Goal: Entertainment & Leisure: Browse casually

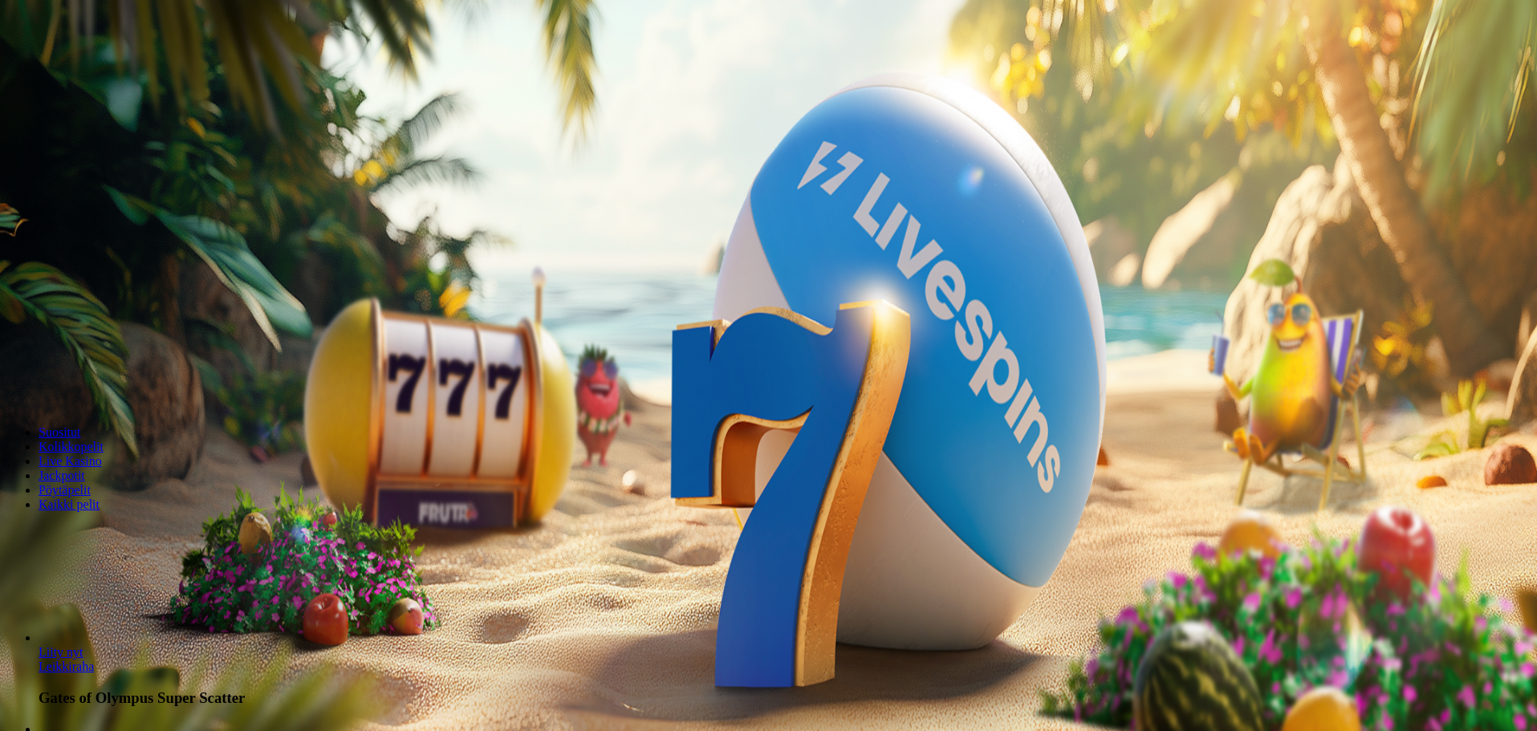
click at [49, 64] on span "Talletus" at bounding box center [31, 58] width 36 height 12
click at [96, 64] on span "Kirjaudu" at bounding box center [110, 58] width 39 height 12
click at [91, 64] on span "Kirjaudu" at bounding box center [110, 58] width 39 height 12
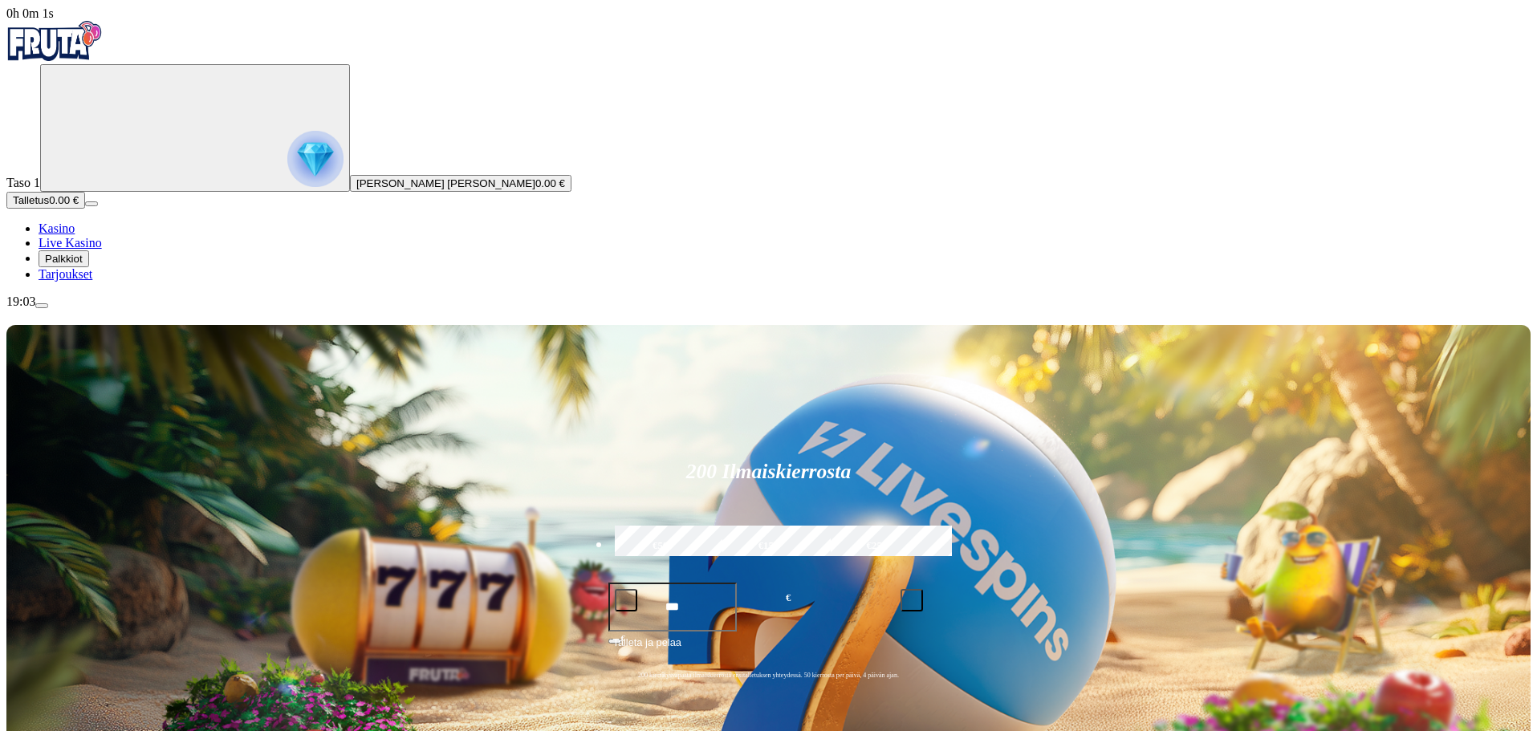
click at [83, 265] on span "Palkkiot" at bounding box center [64, 259] width 38 height 12
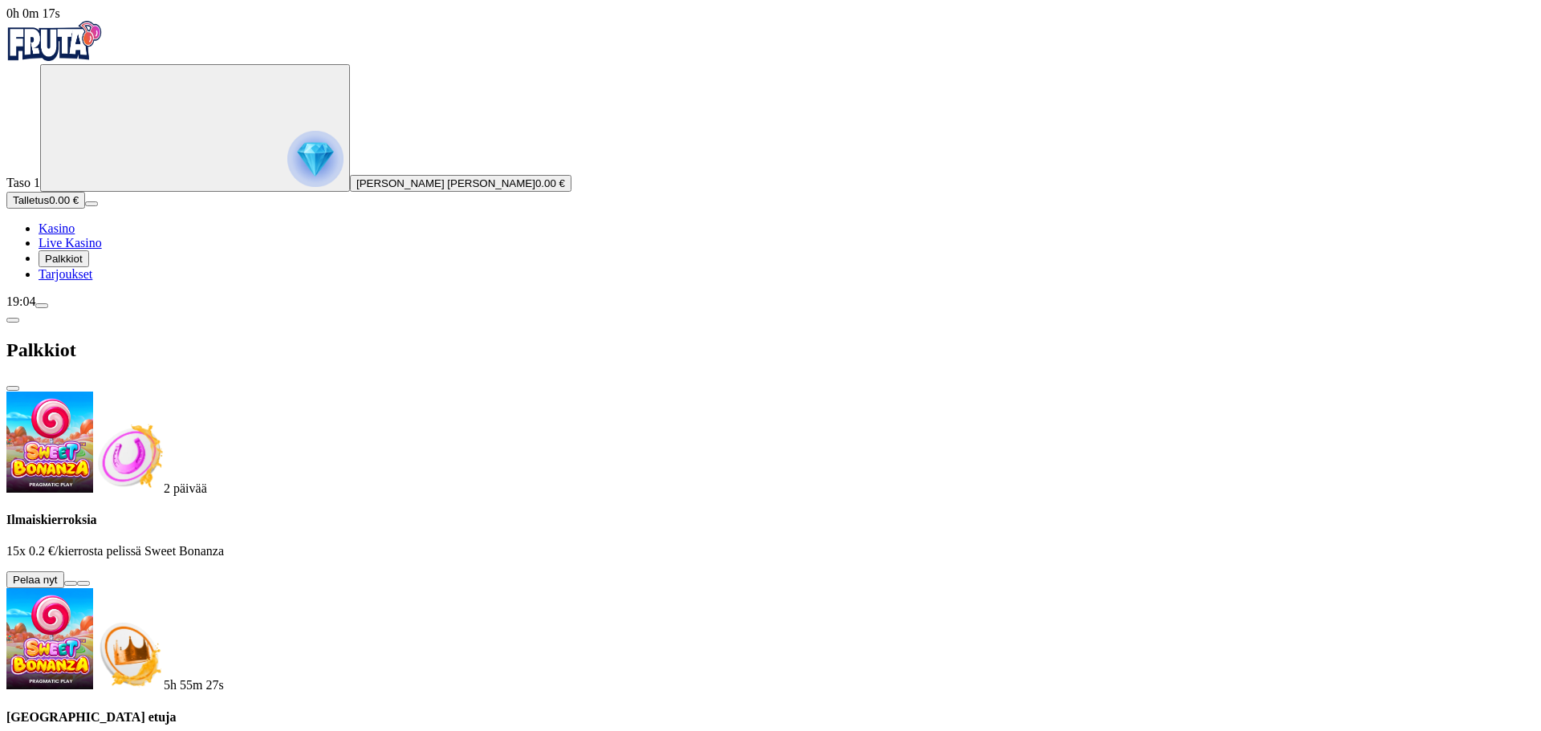
click at [77, 581] on button at bounding box center [70, 583] width 13 height 5
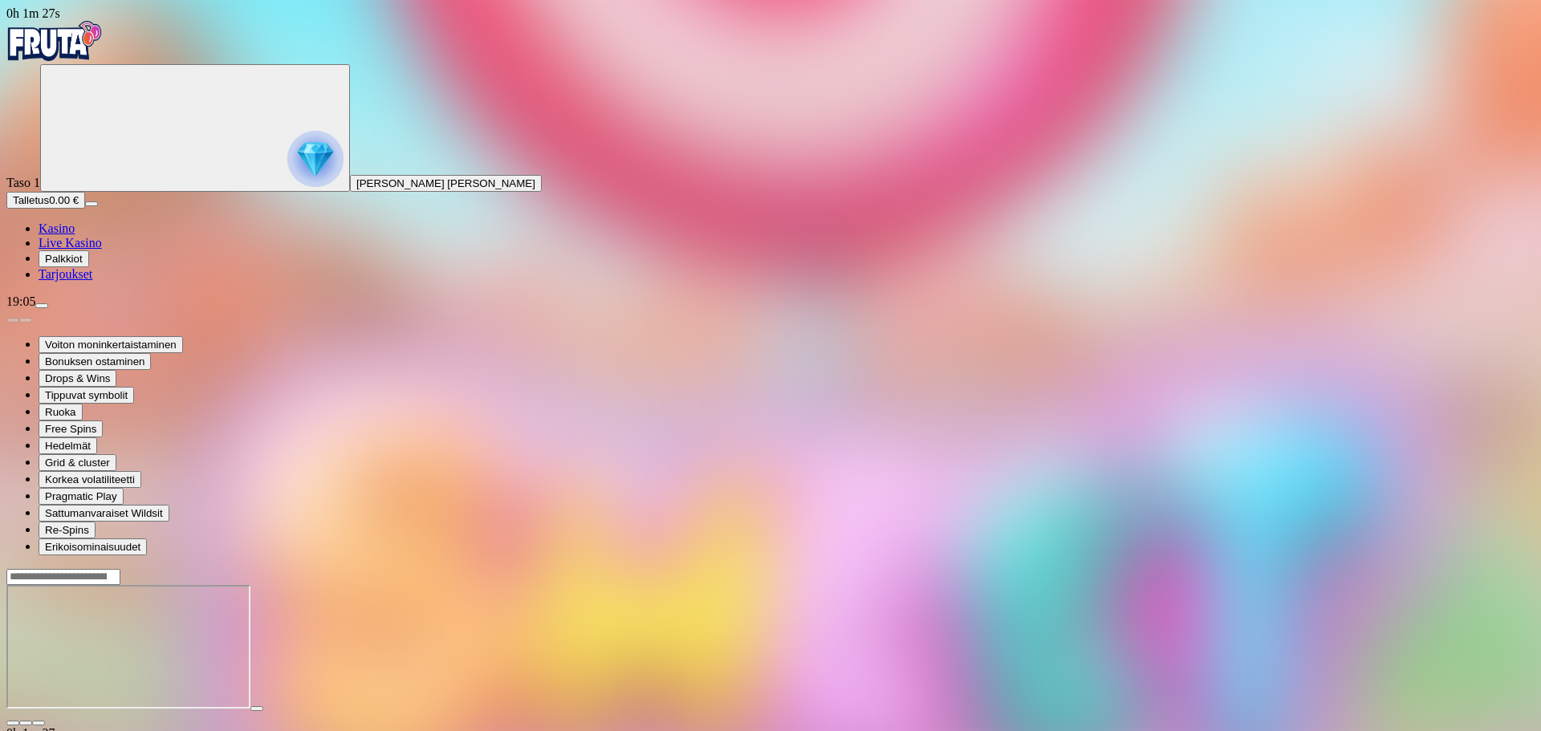
click at [99, 41] on img "Primary" at bounding box center [54, 41] width 96 height 40
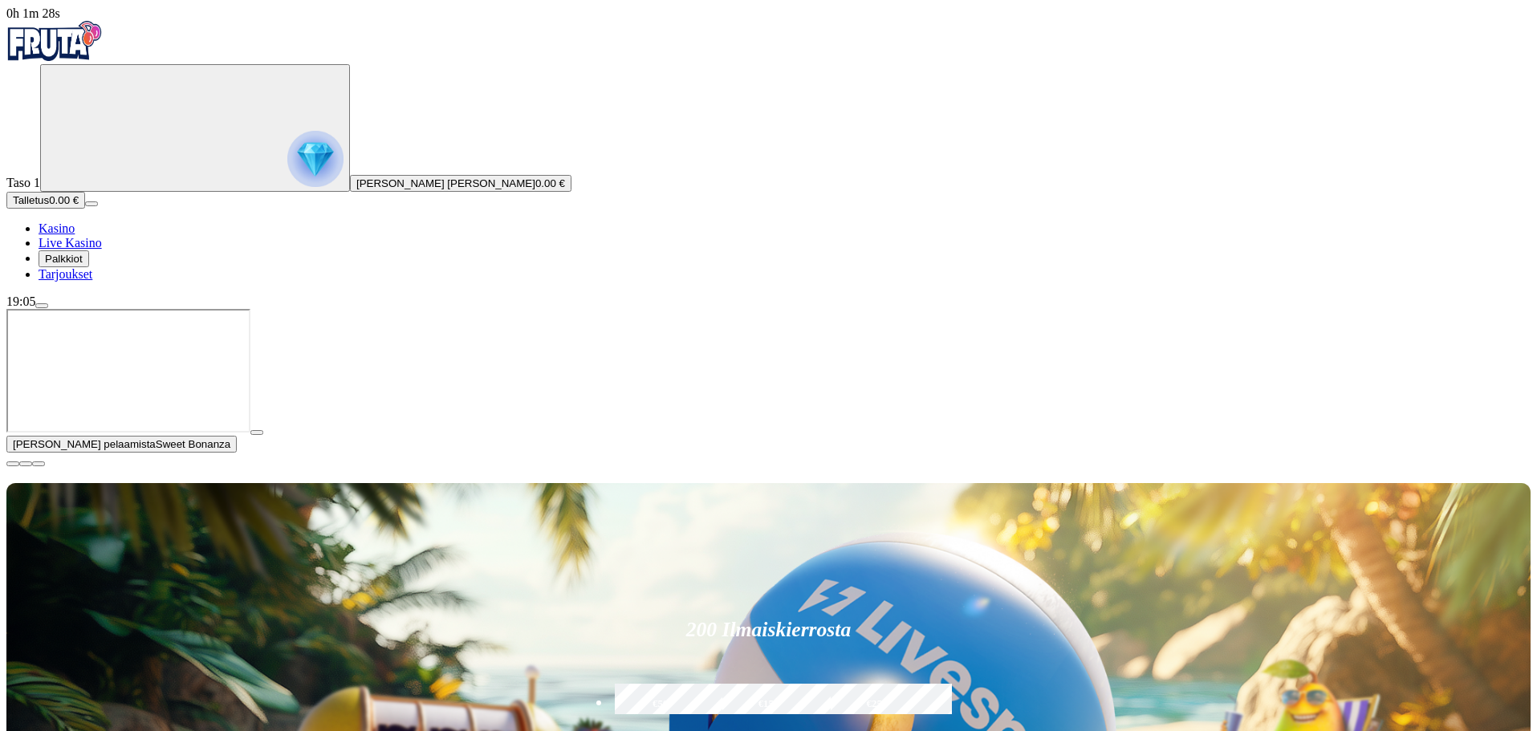
click at [83, 265] on span "Palkkiot" at bounding box center [64, 259] width 38 height 12
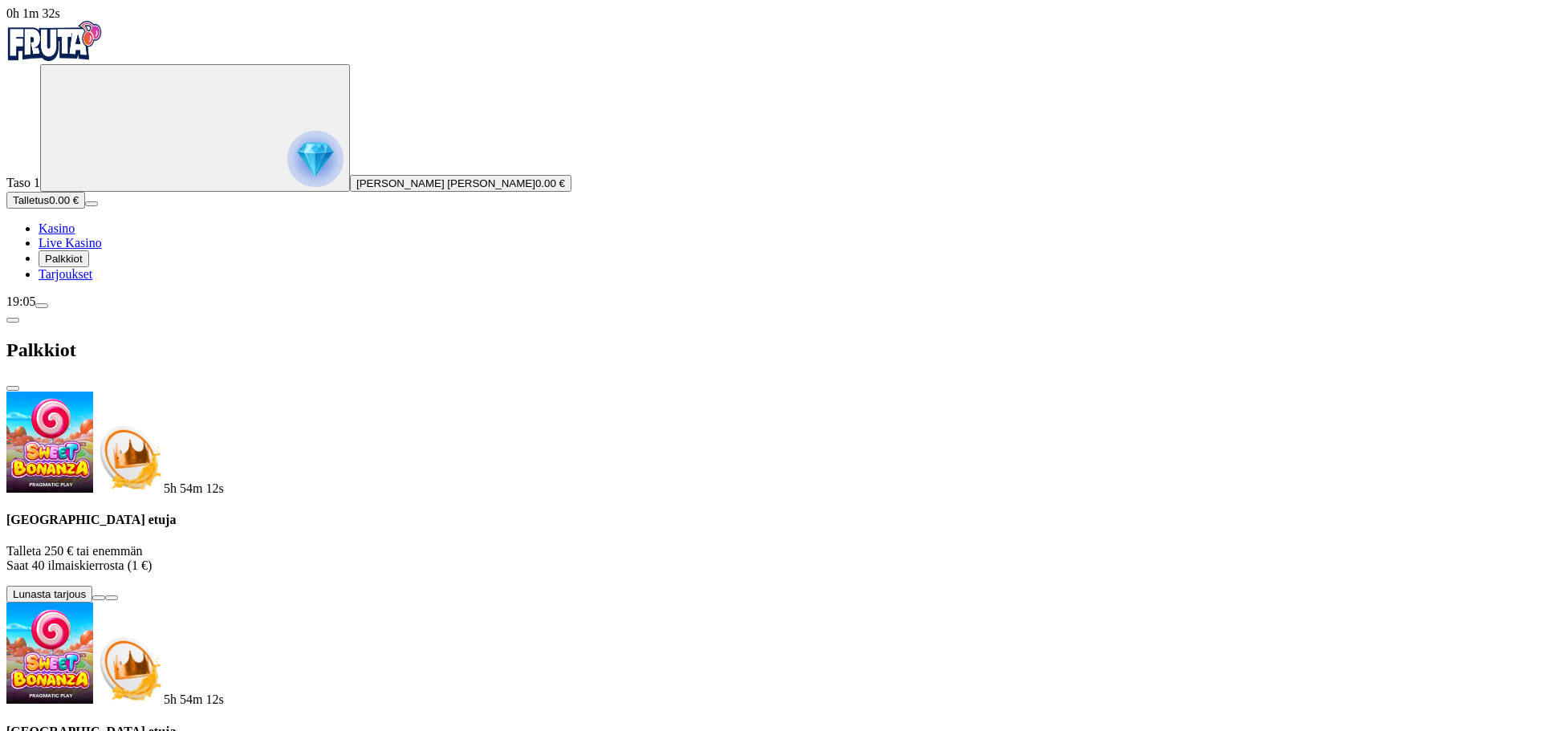
scroll to position [108, 0]
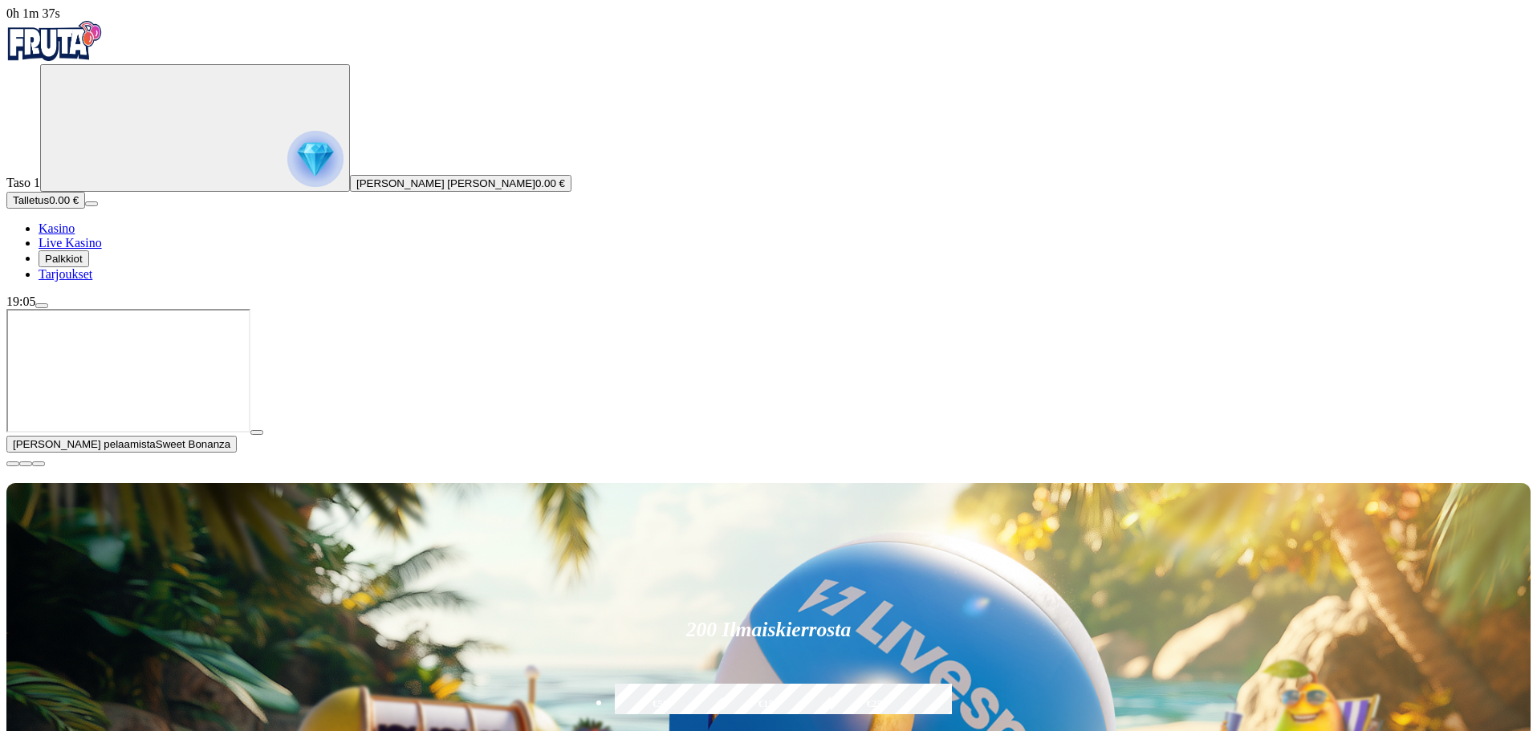
click at [13, 464] on span "close icon" at bounding box center [13, 464] width 0 height 0
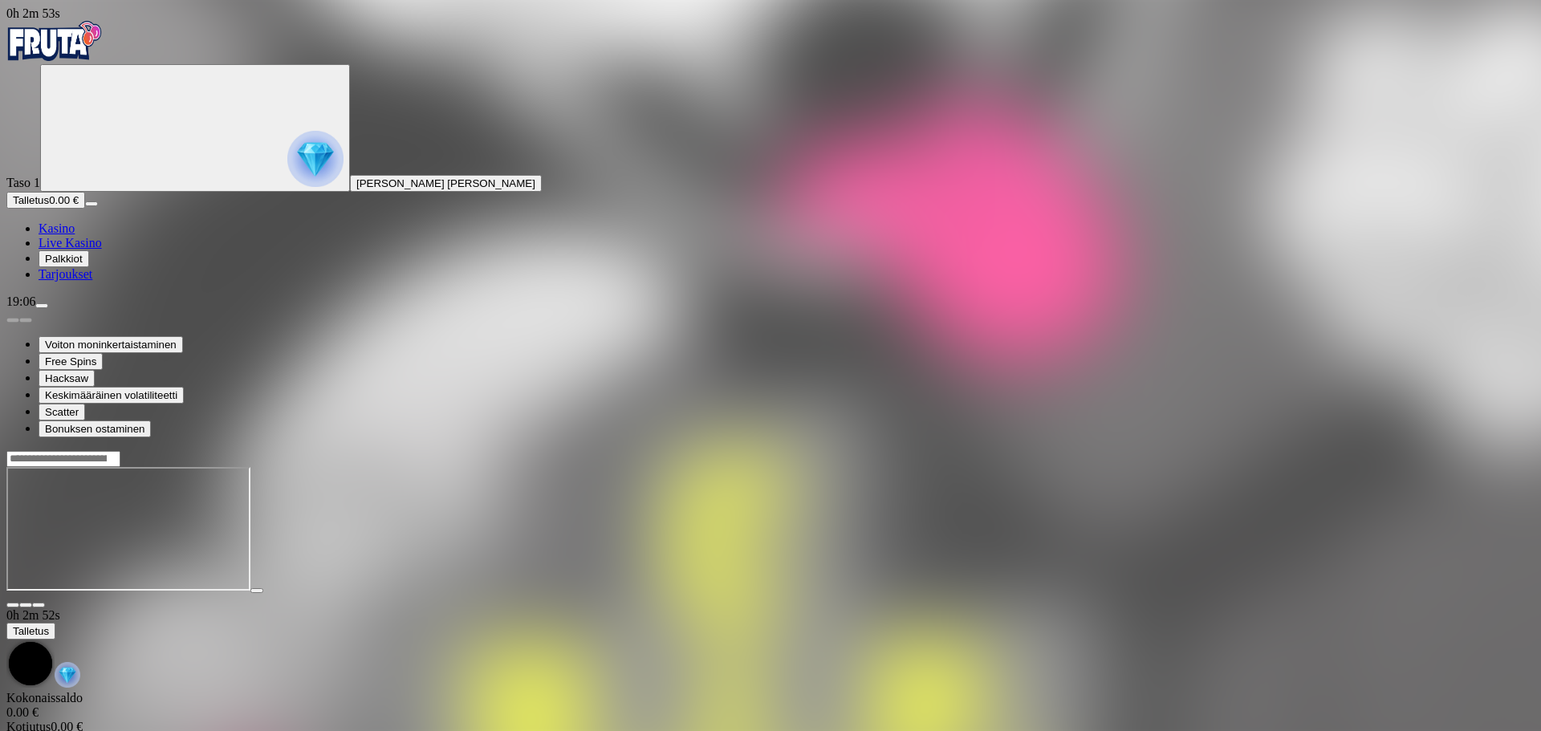
click at [1103, 450] on div at bounding box center [770, 458] width 1528 height 17
click at [120, 451] on input "Search" at bounding box center [63, 459] width 114 height 16
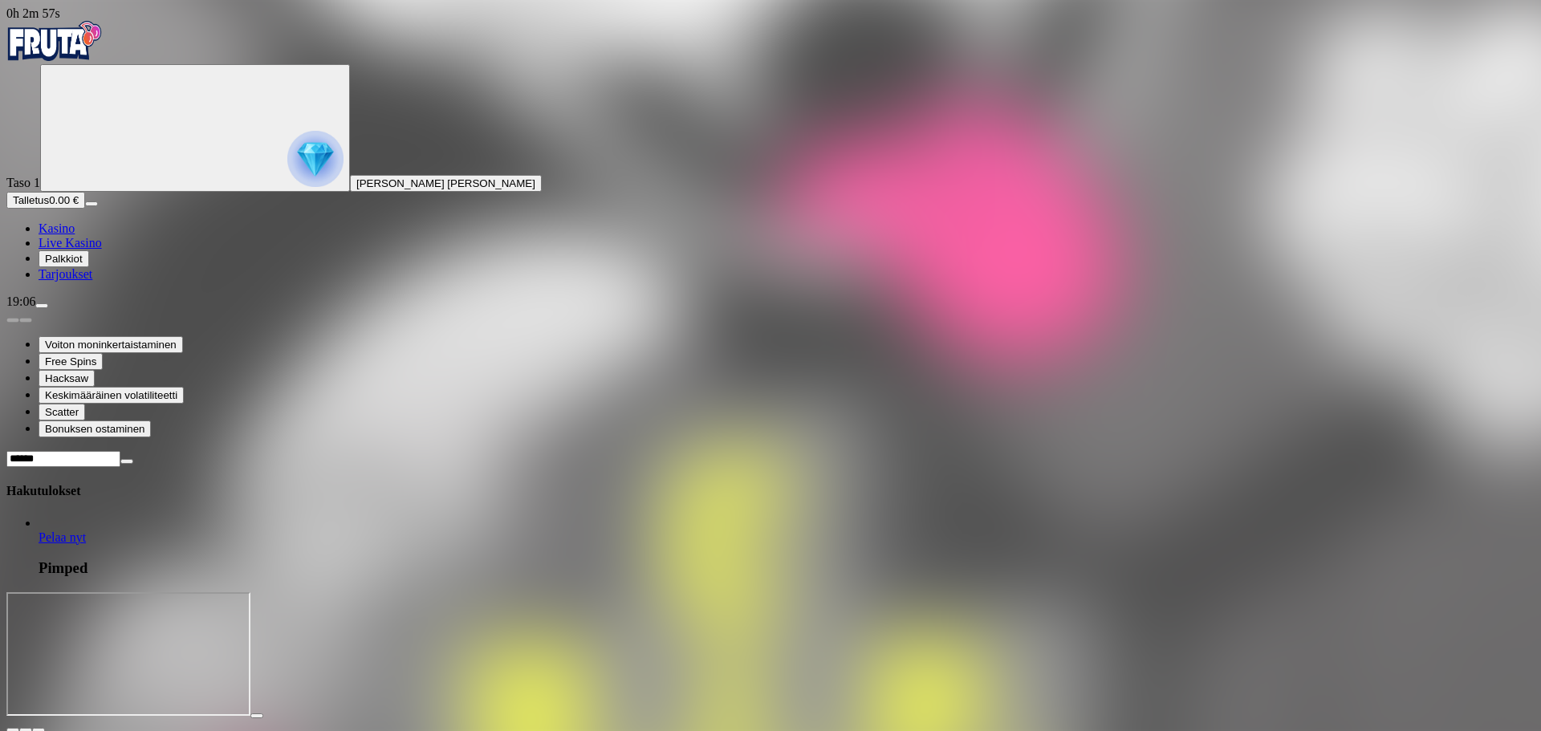
type input "******"
click at [86, 530] on span "Pelaa nyt" at bounding box center [62, 537] width 47 height 14
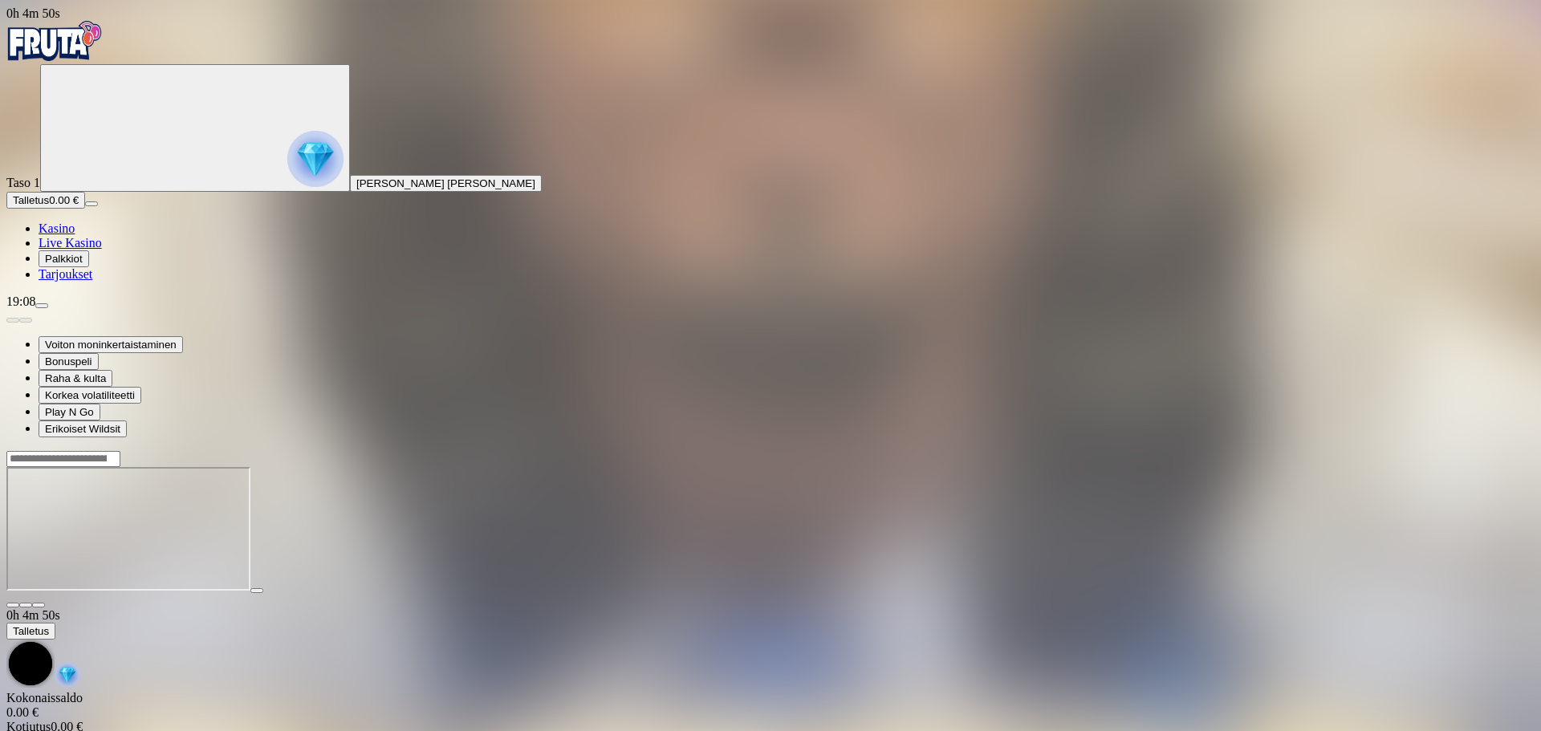
click at [99, 47] on img "Primary" at bounding box center [54, 41] width 96 height 40
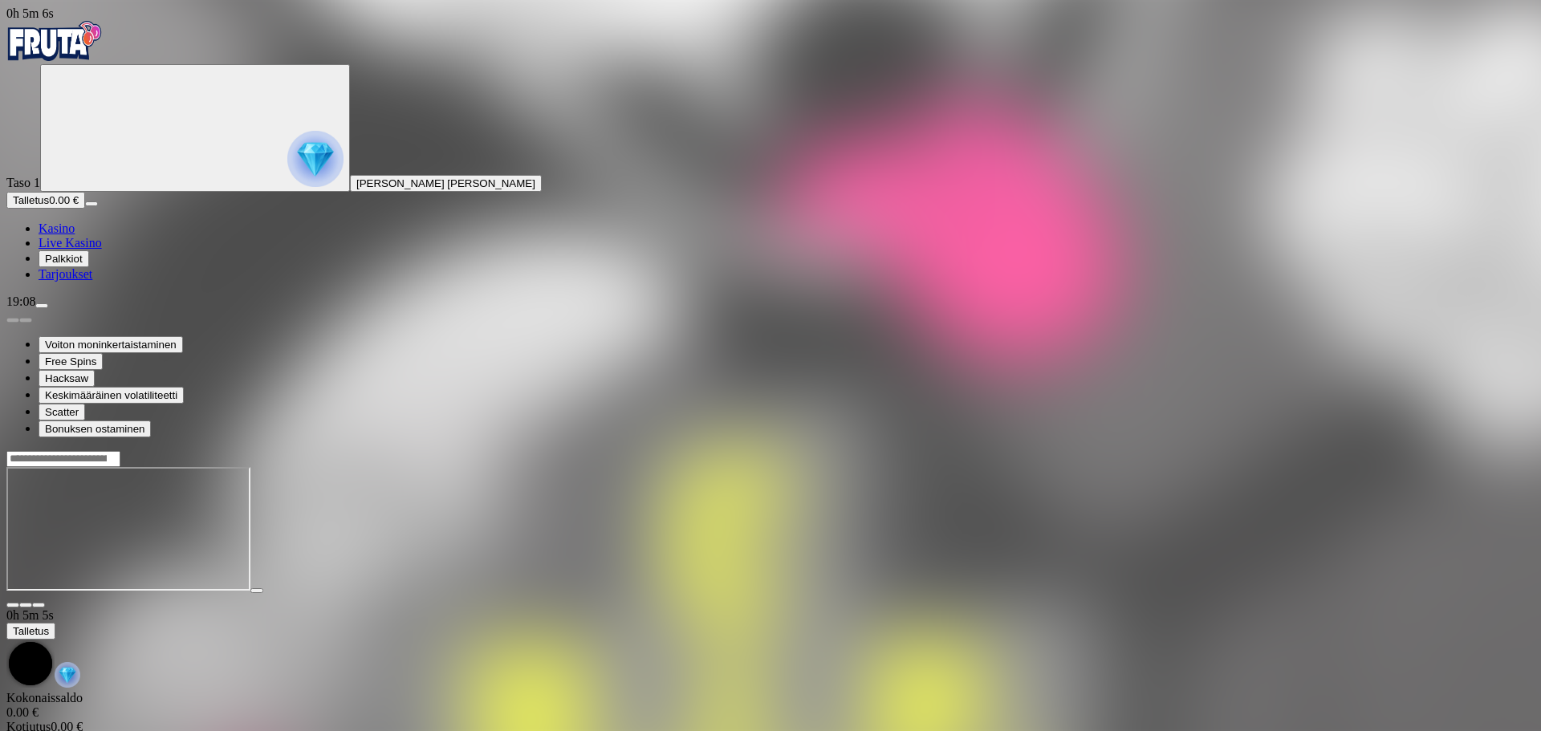
click at [120, 451] on input "Search" at bounding box center [63, 459] width 114 height 16
click at [1106, 450] on div at bounding box center [770, 458] width 1528 height 17
click at [120, 451] on input "Search" at bounding box center [63, 459] width 114 height 16
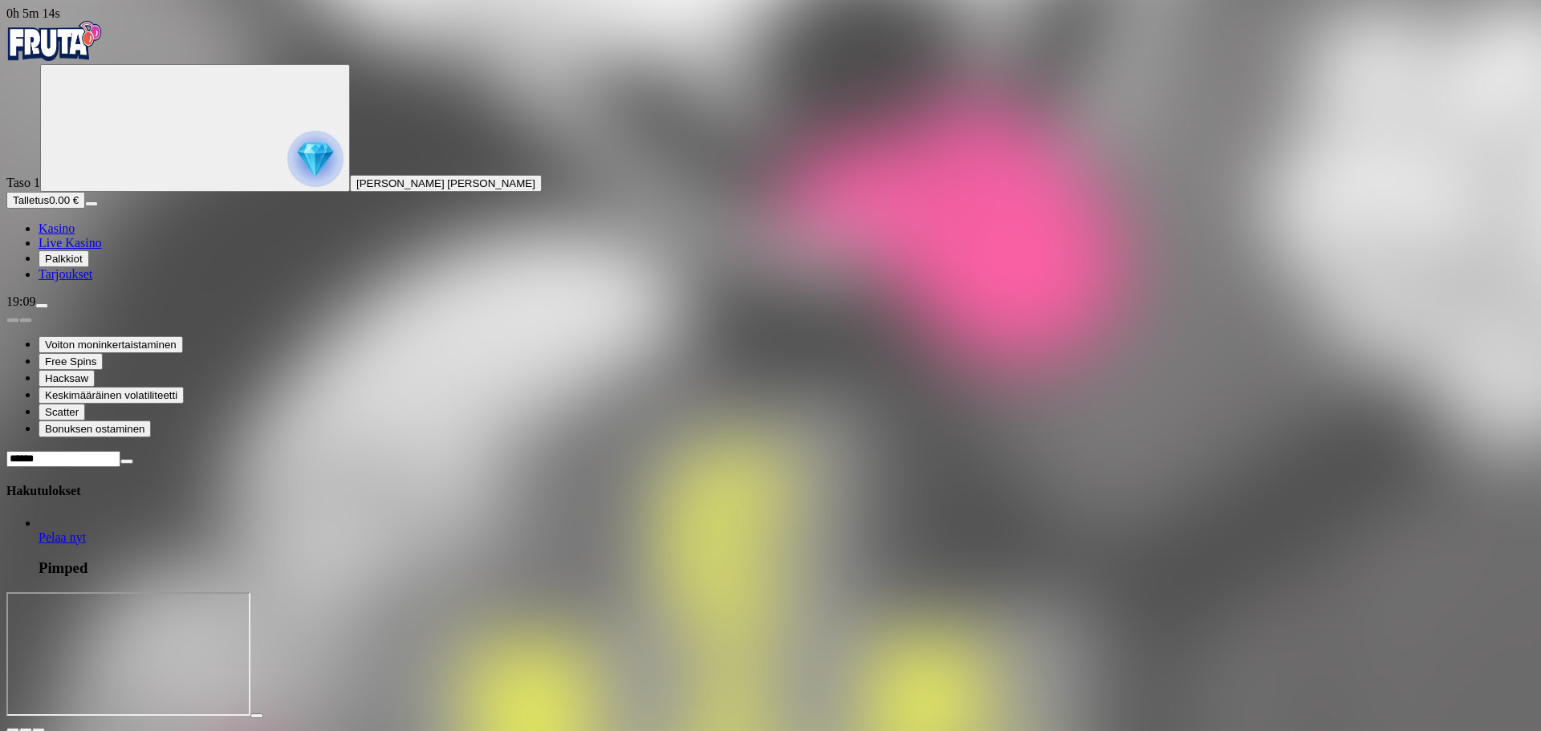
type input "******"
click at [86, 530] on span "Pelaa nyt" at bounding box center [62, 537] width 47 height 14
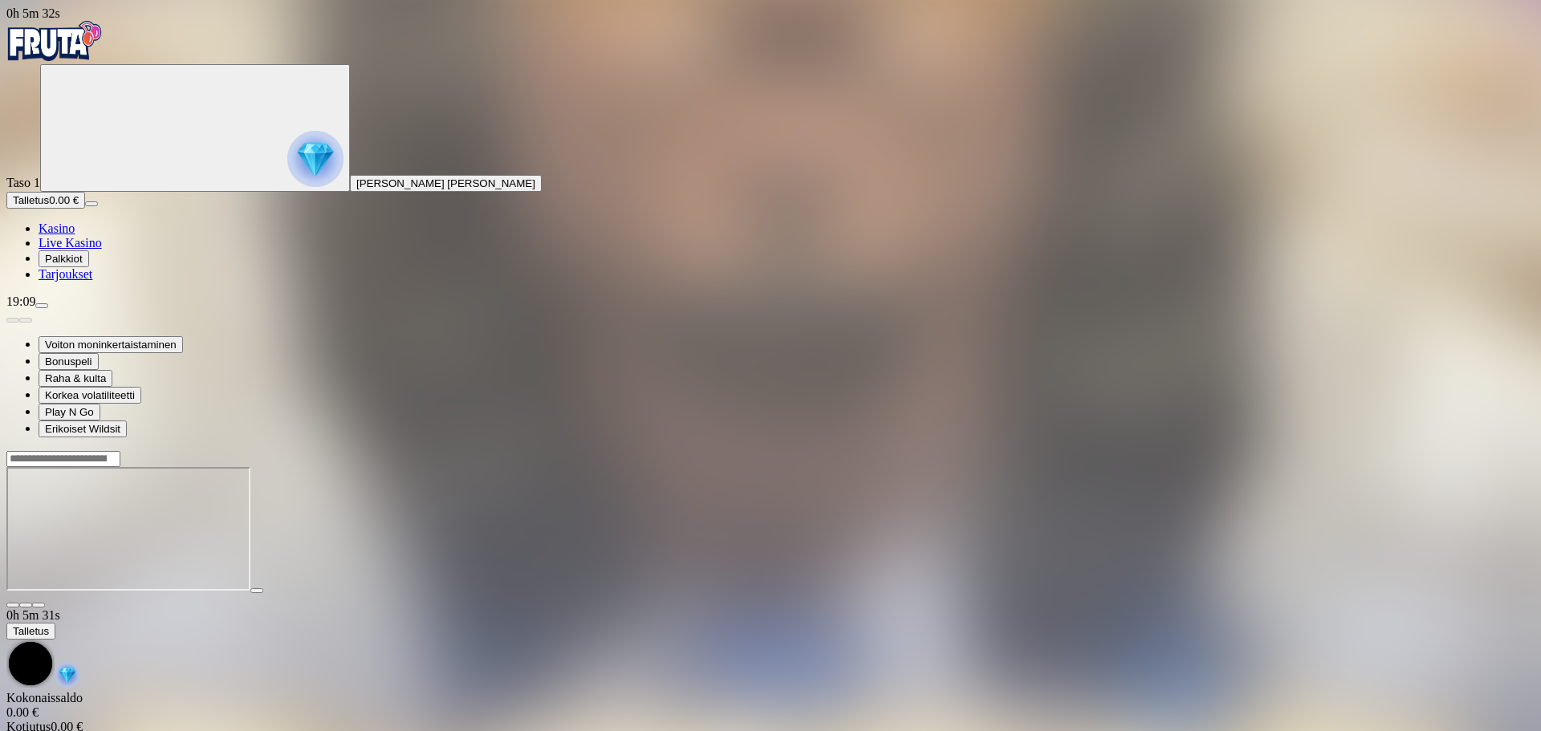
click at [1219, 450] on div at bounding box center [770, 458] width 1528 height 17
click at [120, 451] on input "Search" at bounding box center [63, 459] width 114 height 16
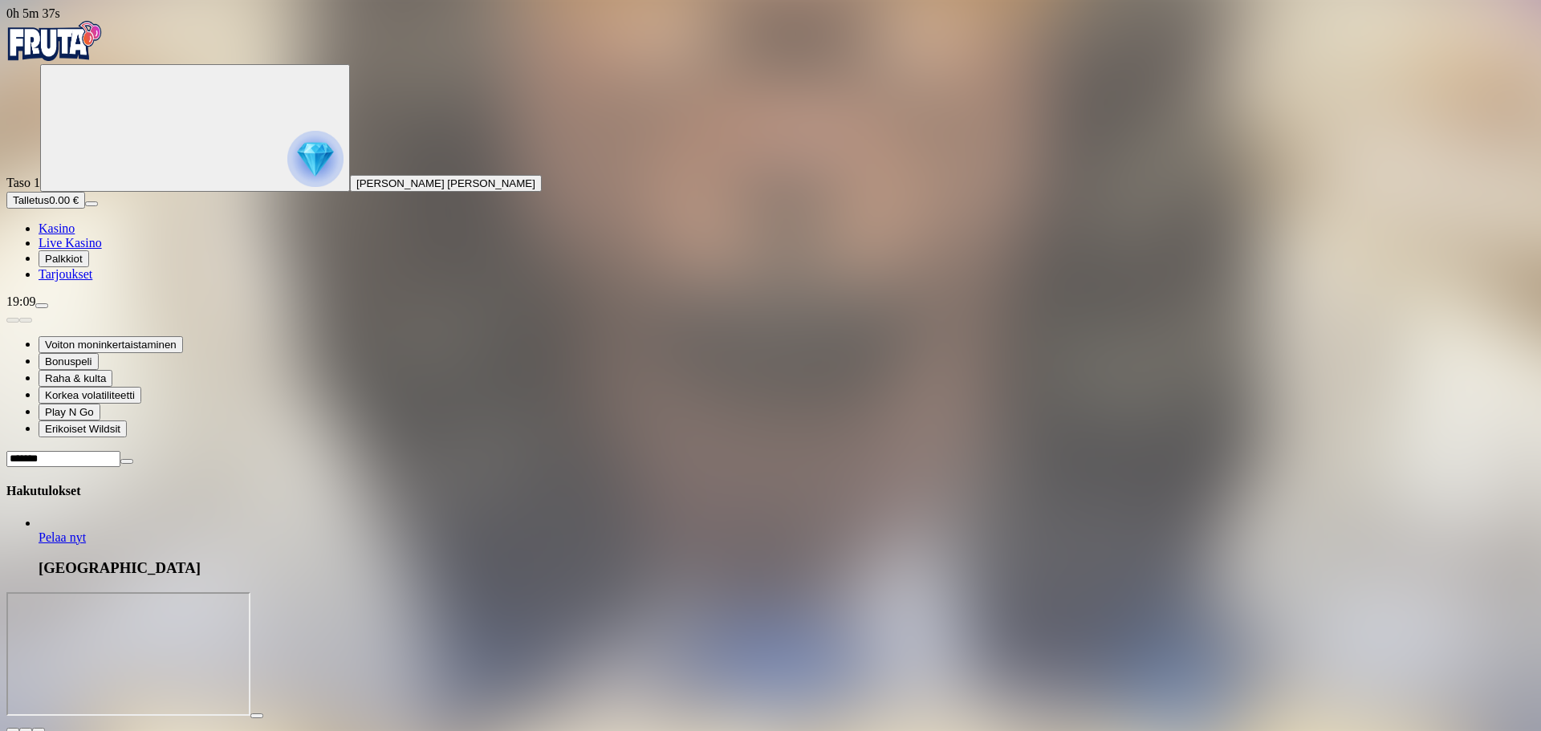
type input "*******"
click at [86, 530] on link "Pelaa nyt" at bounding box center [62, 537] width 47 height 14
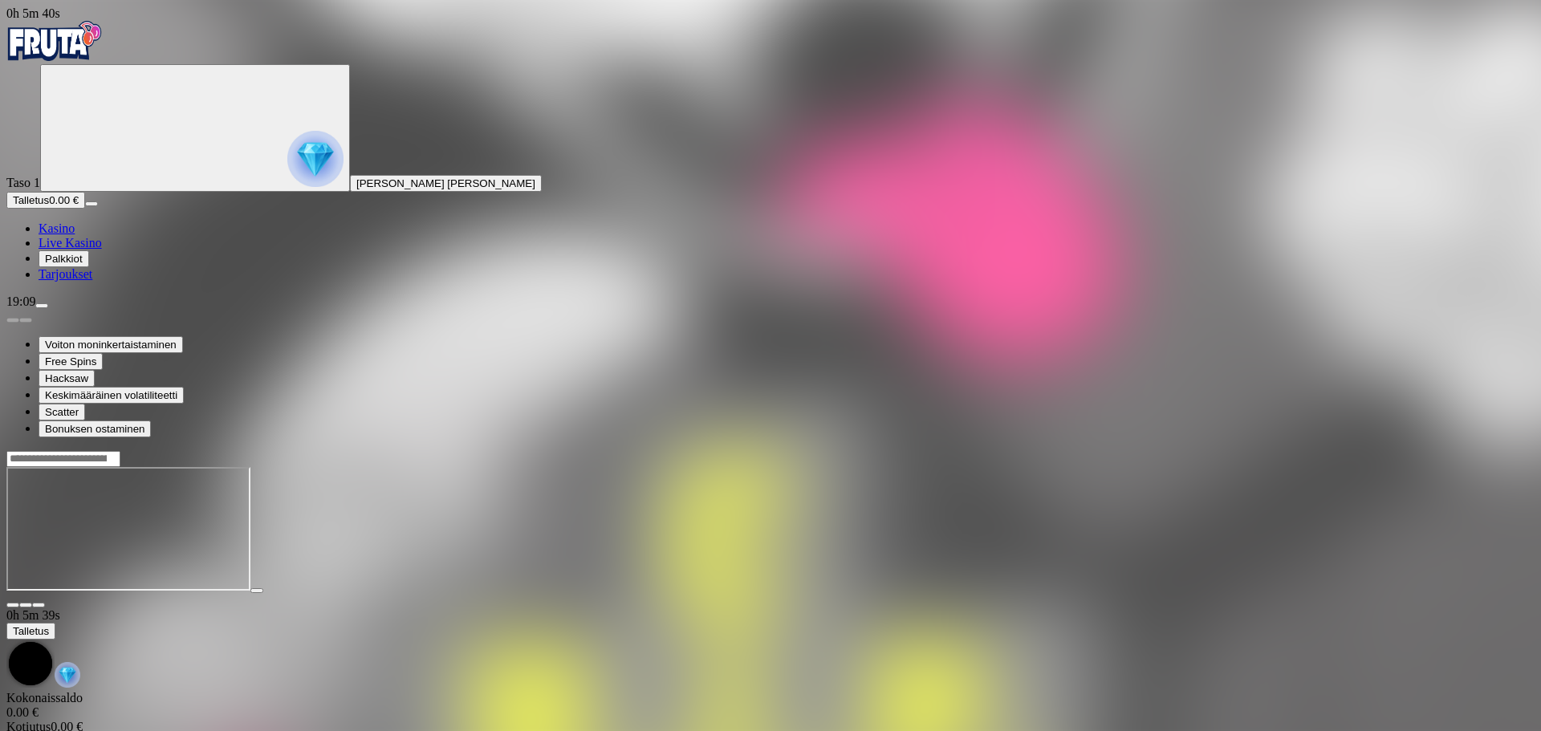
click at [120, 451] on input "Search" at bounding box center [63, 459] width 114 height 16
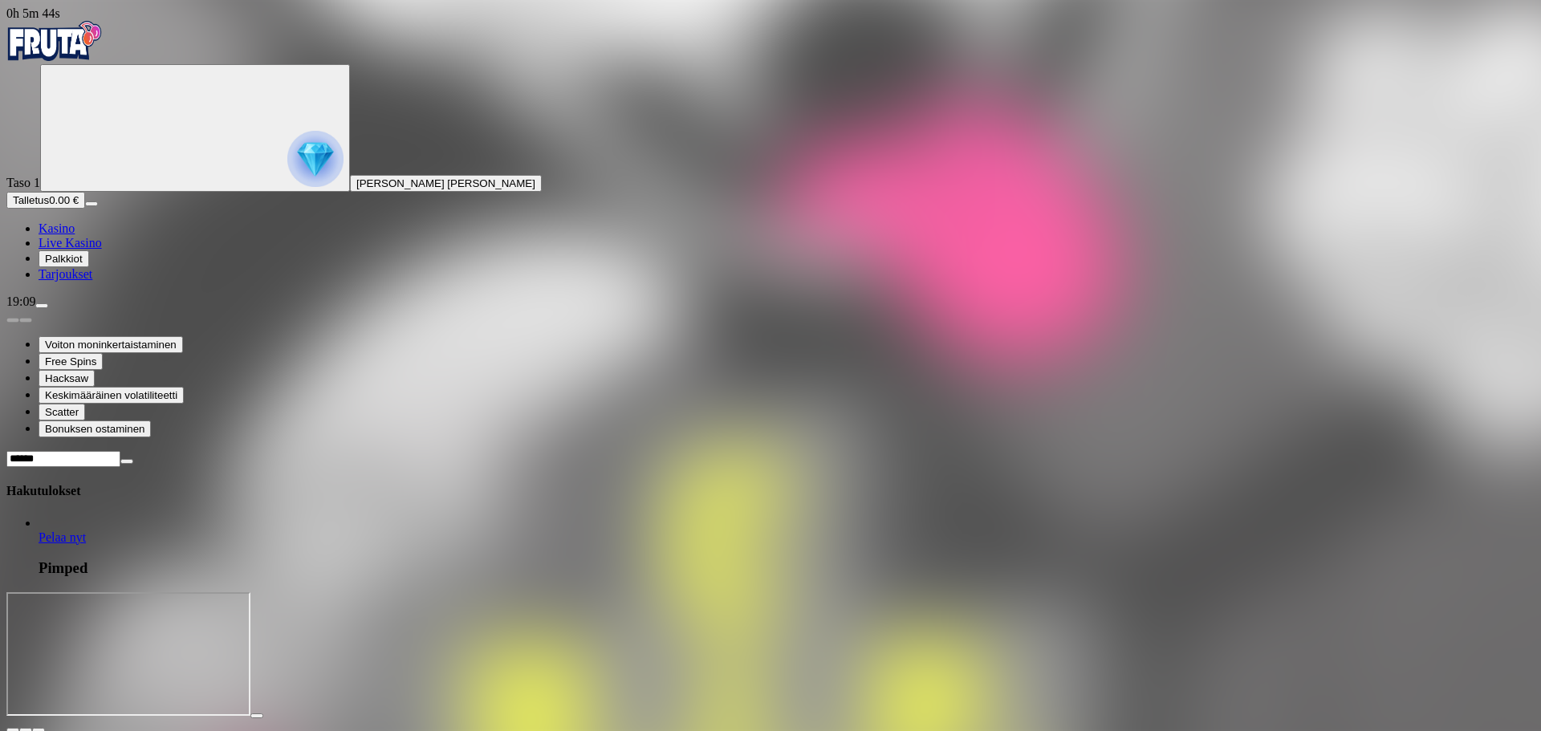
type input "******"
click at [86, 530] on span "Pelaa nyt" at bounding box center [62, 537] width 47 height 14
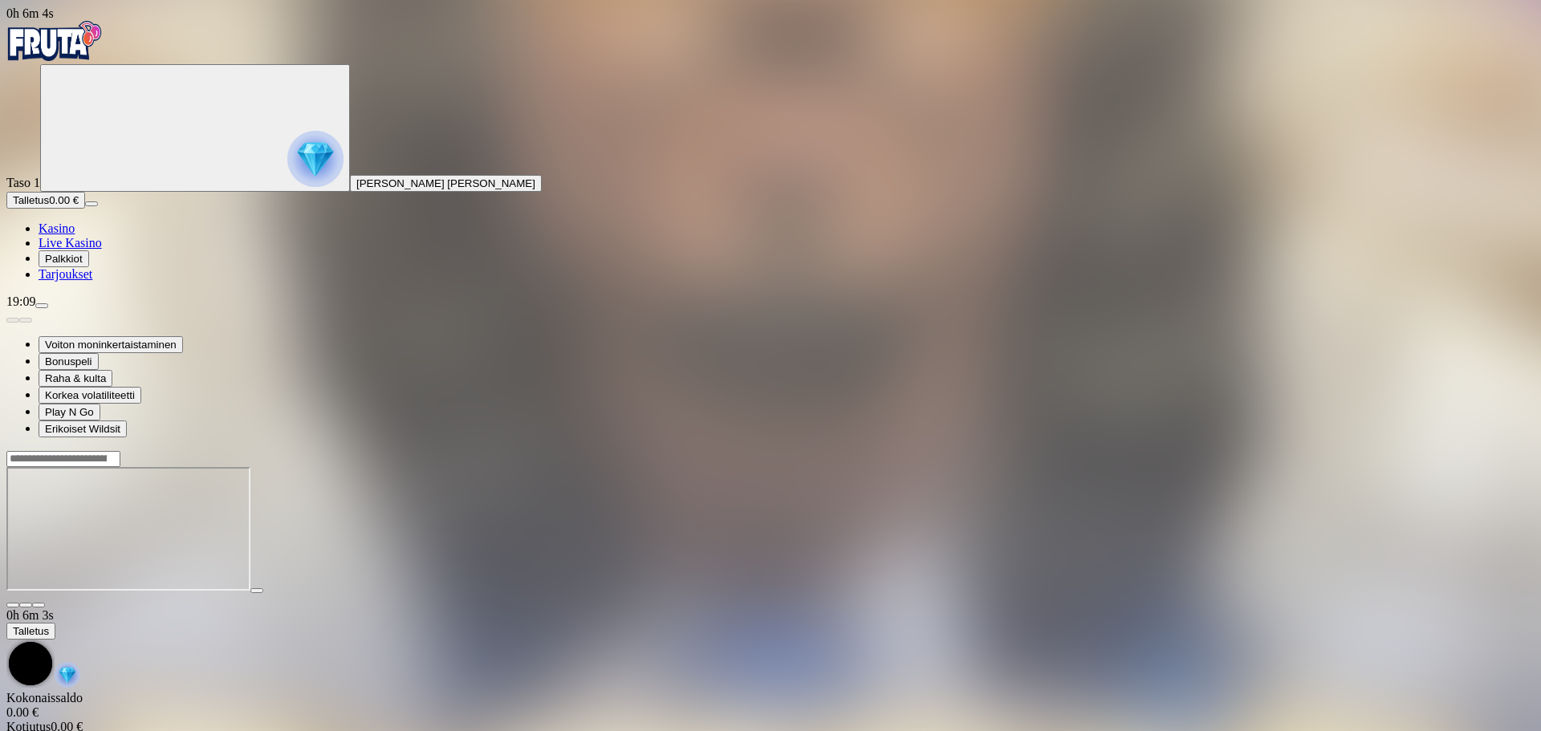
click at [120, 451] on input "Search" at bounding box center [63, 459] width 114 height 16
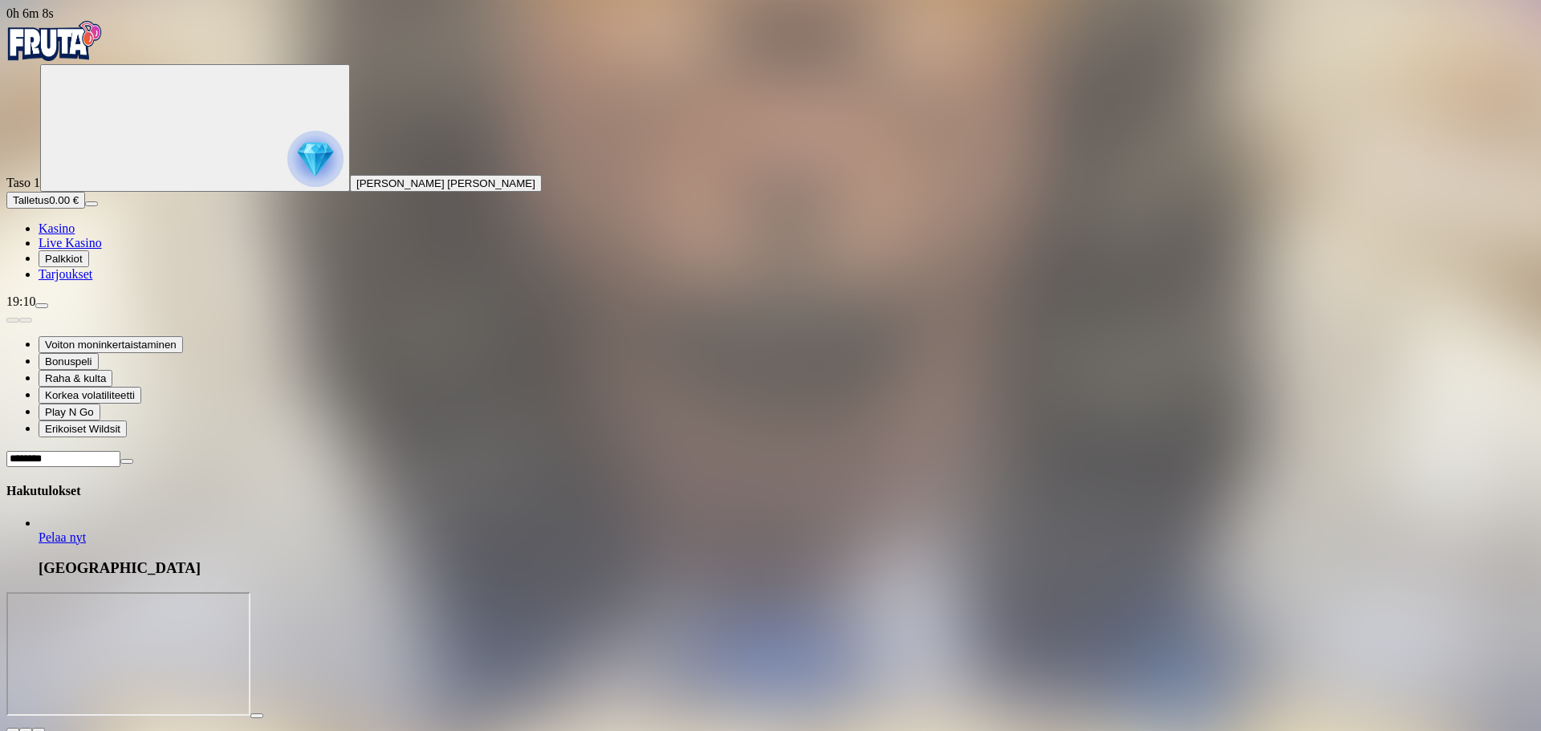
type input "********"
click at [86, 530] on span "Pelaa nyt" at bounding box center [62, 537] width 47 height 14
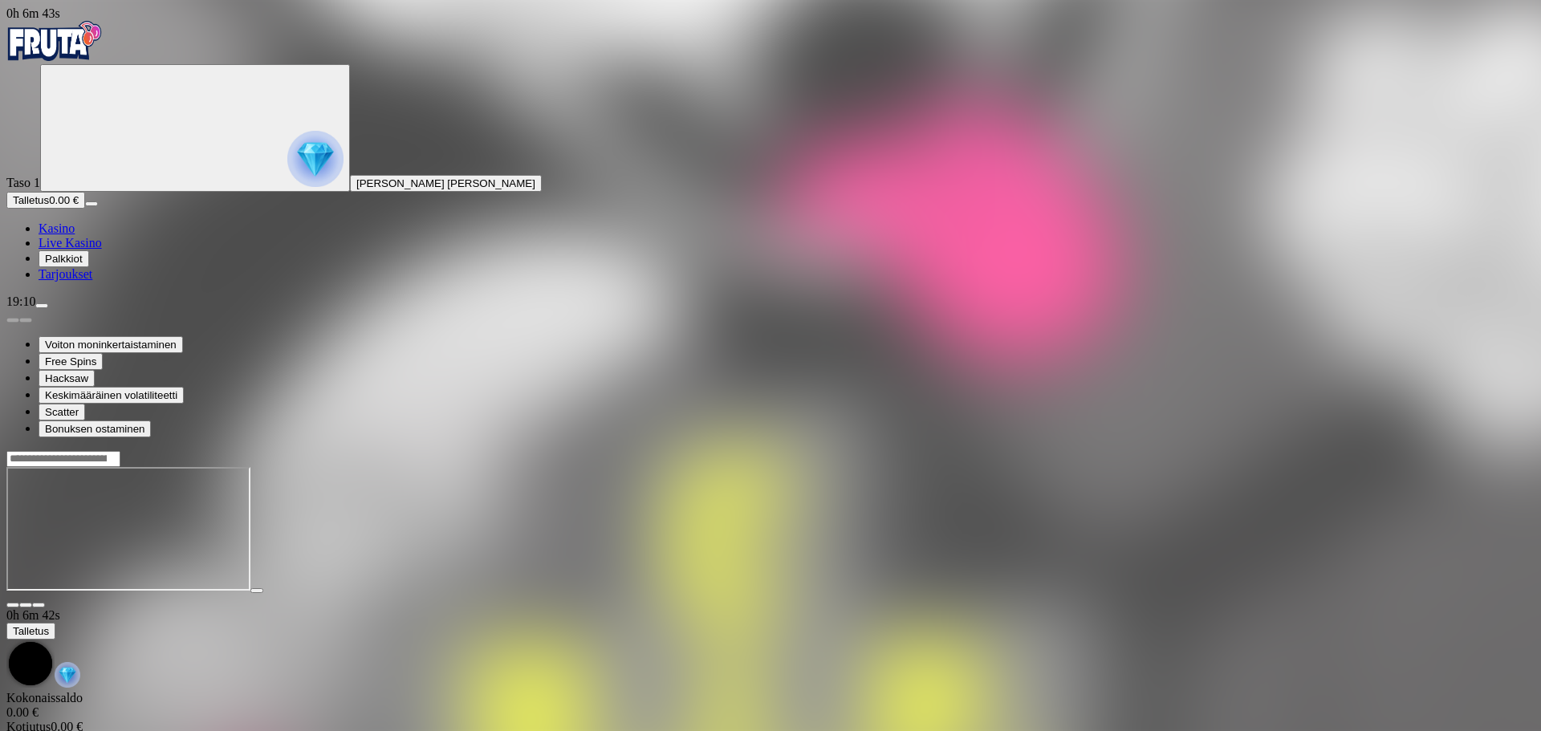
click at [1177, 450] on main "0h 6m 42s Talletus Kokonaissaldo 0.00 € Kotiutus 0.00 € Bonukset 0.00 € Talletu…" at bounding box center [770, 607] width 1528 height 315
click at [120, 451] on input "Search" at bounding box center [63, 459] width 114 height 16
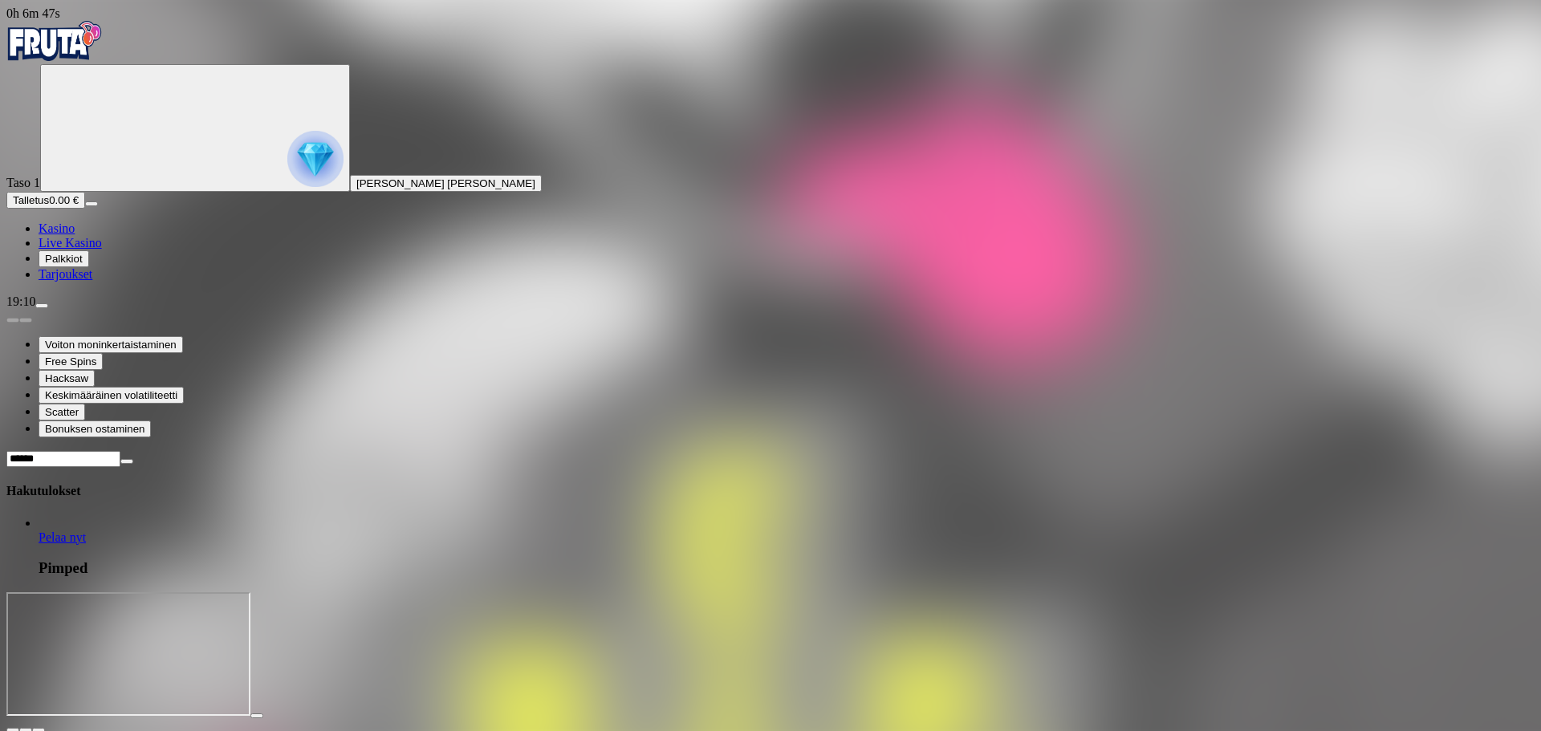
type input "******"
click at [86, 530] on span "Pelaa nyt" at bounding box center [62, 537] width 47 height 14
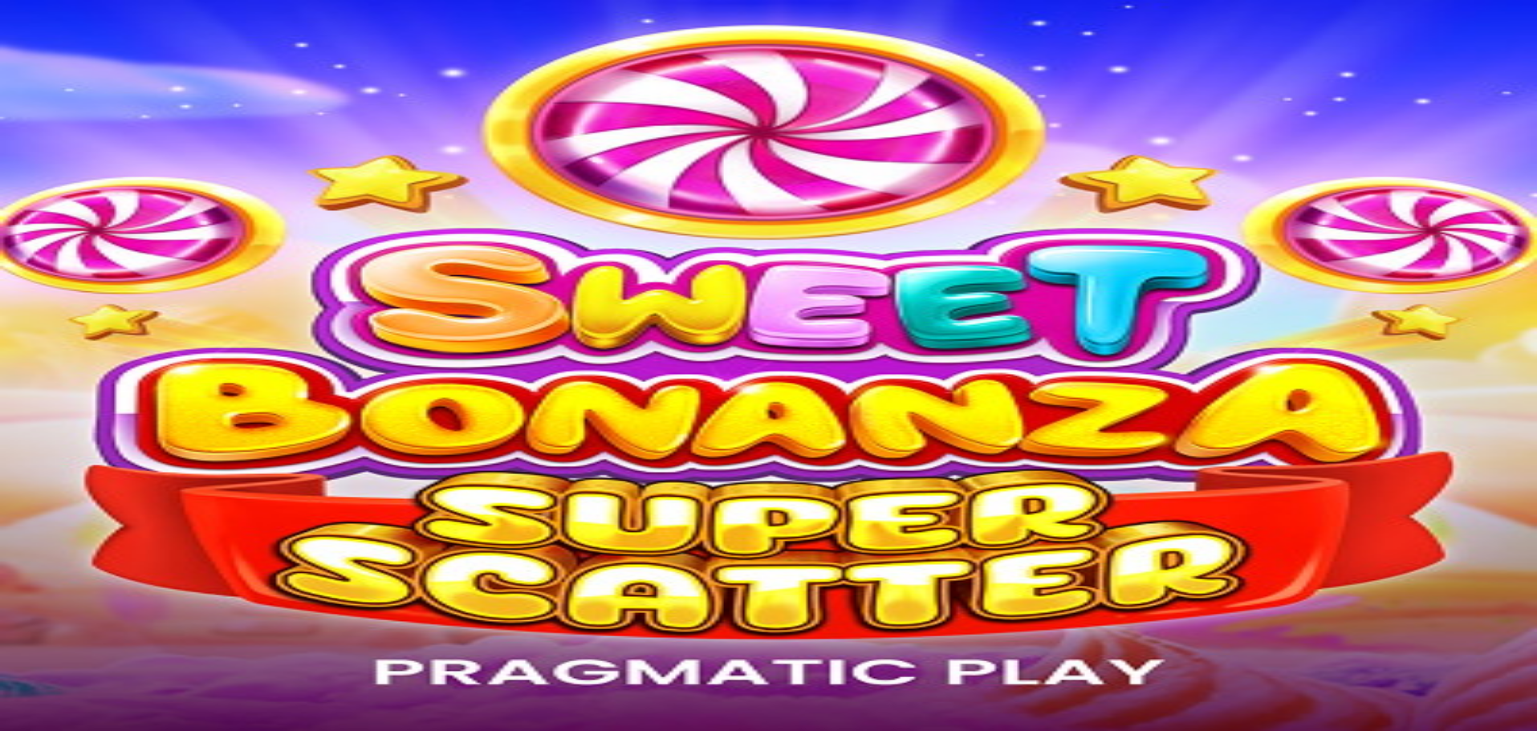
click at [83, 265] on span "Palkkiot" at bounding box center [64, 259] width 38 height 12
click at [13, 388] on span "close icon" at bounding box center [13, 388] width 0 height 0
click at [287, 159] on img "Primary" at bounding box center [315, 159] width 56 height 56
click at [13, 388] on span "close icon" at bounding box center [13, 388] width 0 height 0
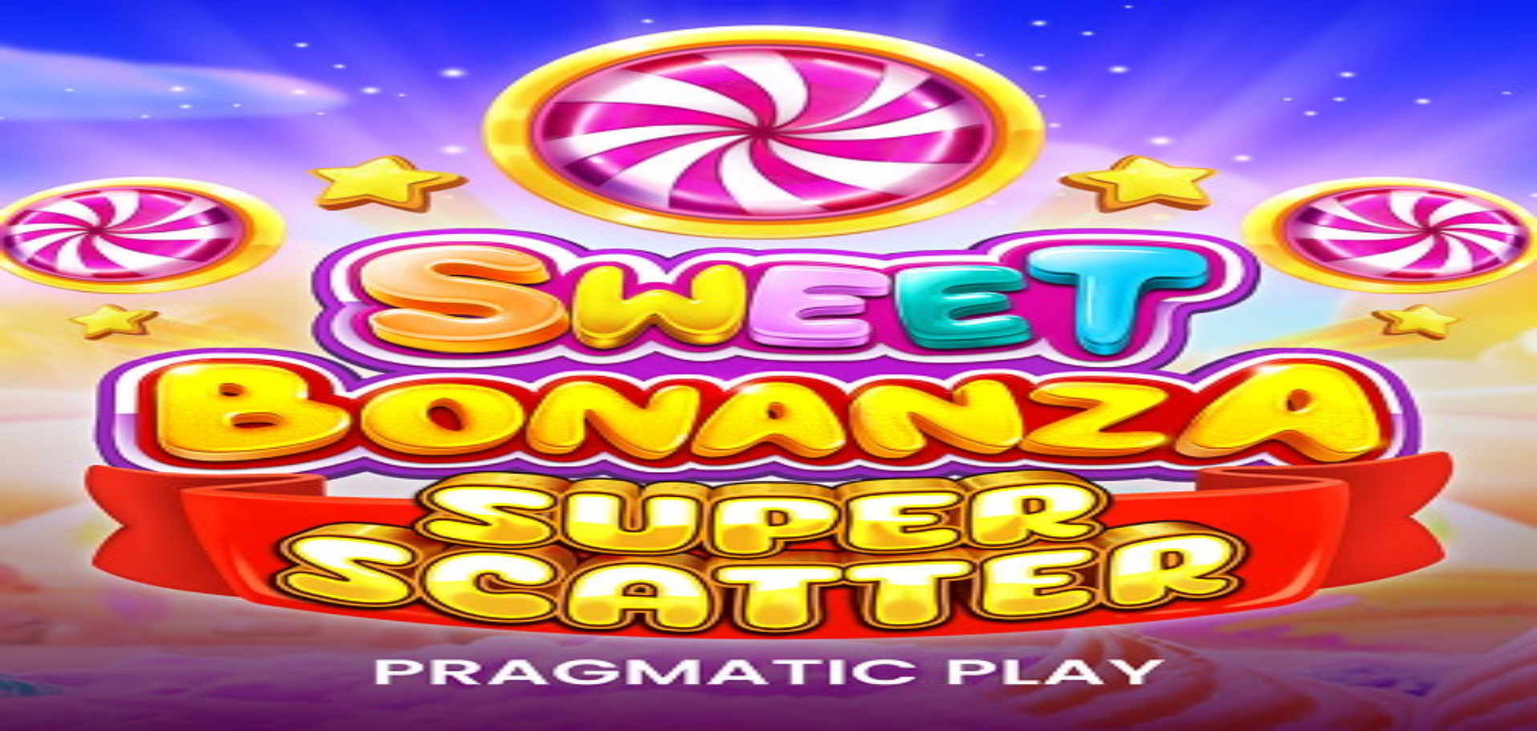
click at [83, 265] on span "Palkkiot" at bounding box center [64, 259] width 38 height 12
click at [13, 388] on span "close icon" at bounding box center [13, 388] width 0 height 0
